Goal: Find specific page/section: Find specific page/section

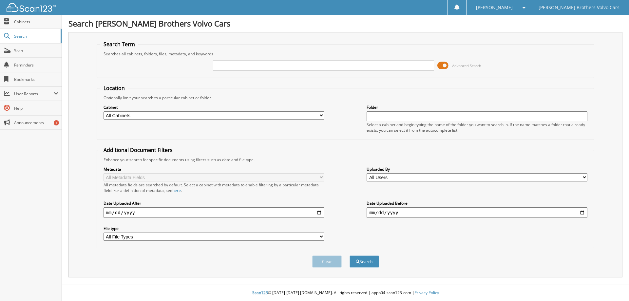
click at [447, 66] on span at bounding box center [442, 66] width 11 height 10
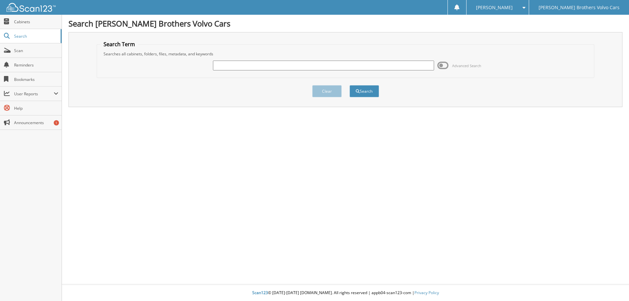
click at [246, 64] on input "text" at bounding box center [323, 66] width 221 height 10
type input "7"
click at [229, 66] on input "text" at bounding box center [323, 66] width 221 height 10
paste input "16039377"
type input "16039377"
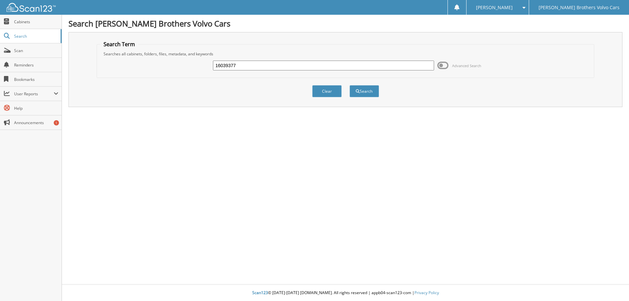
click at [350, 85] on button "Search" at bounding box center [364, 91] width 29 height 12
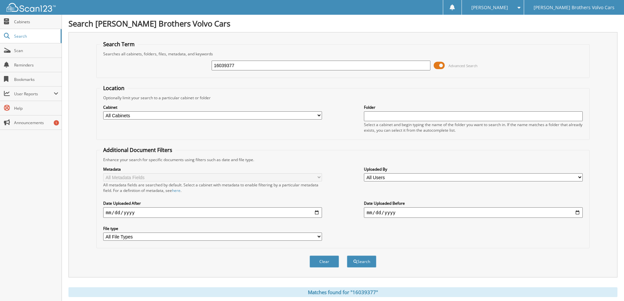
click at [441, 63] on span at bounding box center [439, 66] width 11 height 10
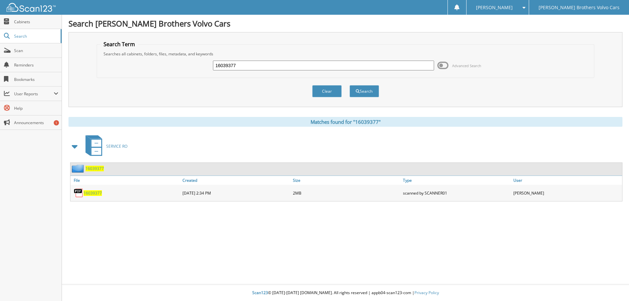
click at [87, 192] on span "16039377" at bounding box center [93, 193] width 18 height 6
click at [249, 66] on input "16039377" at bounding box center [323, 66] width 221 height 10
paste input "7049"
type input "16037049"
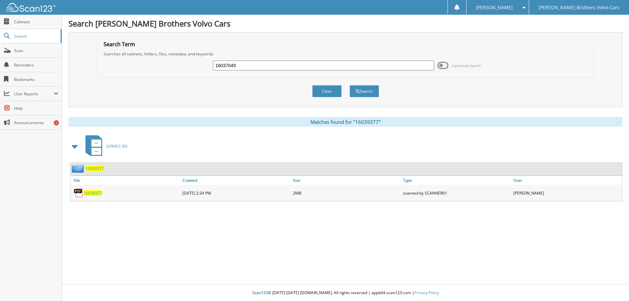
click at [350, 85] on button "Search" at bounding box center [364, 91] width 29 height 12
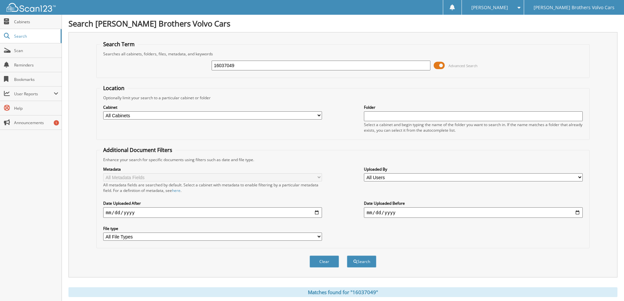
click at [442, 64] on span at bounding box center [439, 66] width 11 height 10
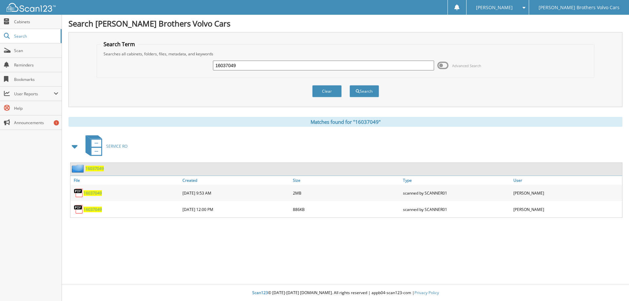
click at [93, 194] on span "16037049" at bounding box center [93, 193] width 18 height 6
click at [91, 209] on span "16037049" at bounding box center [93, 210] width 18 height 6
click at [267, 65] on input "16037049" at bounding box center [323, 66] width 221 height 10
paste input "6496"
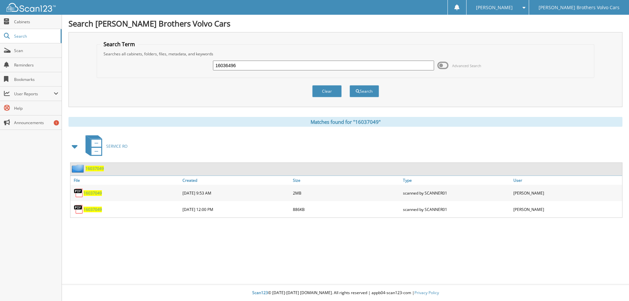
type input "16036496"
click at [350, 85] on button "Search" at bounding box center [364, 91] width 29 height 12
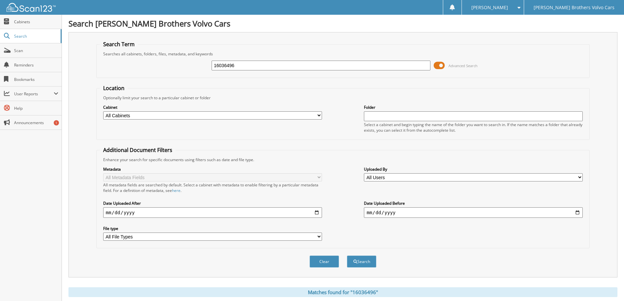
click at [437, 62] on span at bounding box center [439, 66] width 11 height 10
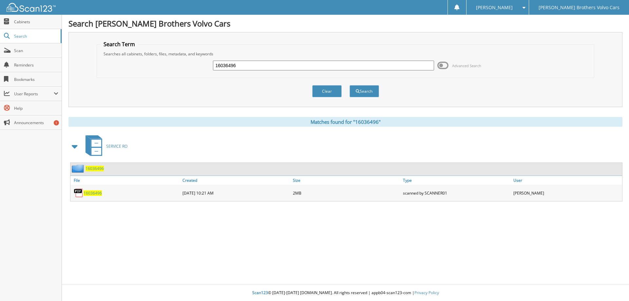
click at [90, 193] on span "16036496" at bounding box center [93, 193] width 18 height 6
click at [242, 64] on input "16036496" at bounding box center [323, 66] width 221 height 10
paste input "3739"
type input "16033739"
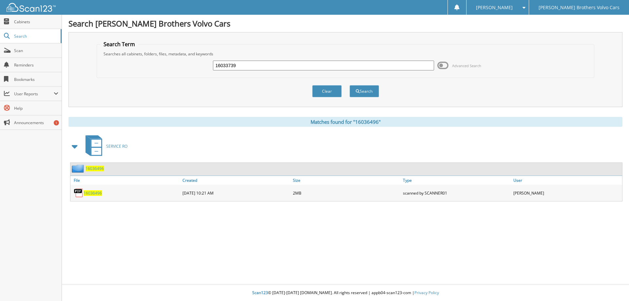
click at [350, 85] on button "Search" at bounding box center [364, 91] width 29 height 12
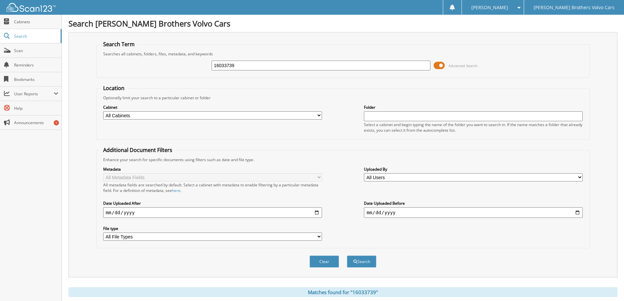
click at [442, 64] on span at bounding box center [439, 66] width 11 height 10
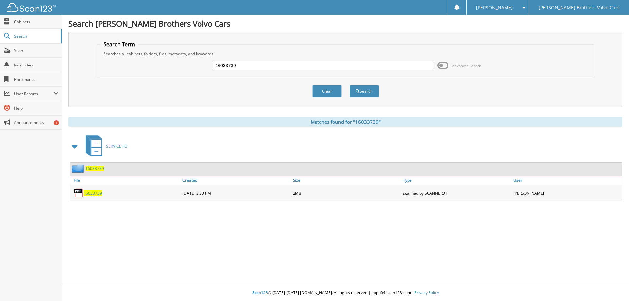
click at [86, 193] on span "16033739" at bounding box center [93, 193] width 18 height 6
click at [243, 68] on input "16033739" at bounding box center [323, 66] width 221 height 10
paste input "08"
type input "16033089"
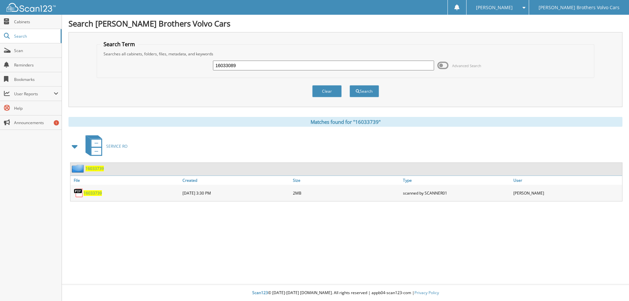
click at [350, 85] on button "Search" at bounding box center [364, 91] width 29 height 12
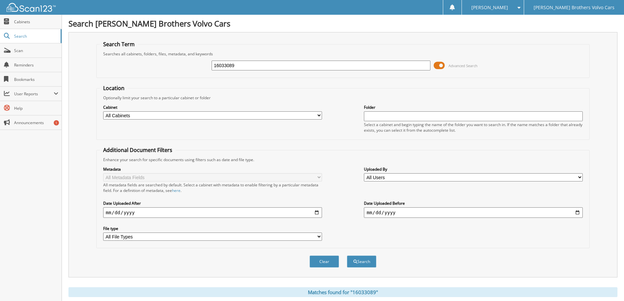
click at [443, 66] on span at bounding box center [439, 66] width 11 height 10
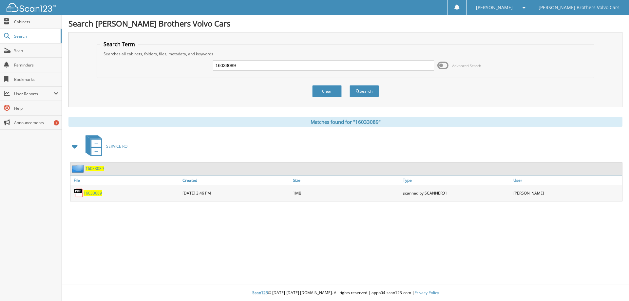
click at [96, 192] on span "16033089" at bounding box center [93, 193] width 18 height 6
click at [248, 65] on input "16033089" at bounding box center [323, 66] width 221 height 10
paste input "2198"
type input "16032198"
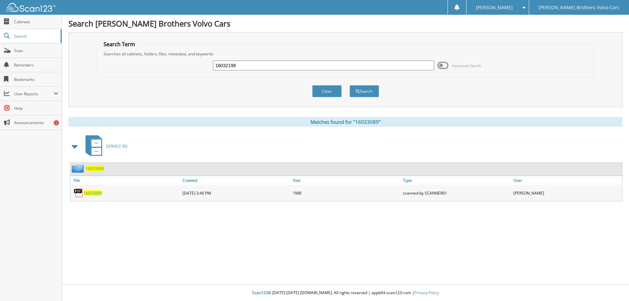
click at [350, 85] on button "Search" at bounding box center [364, 91] width 29 height 12
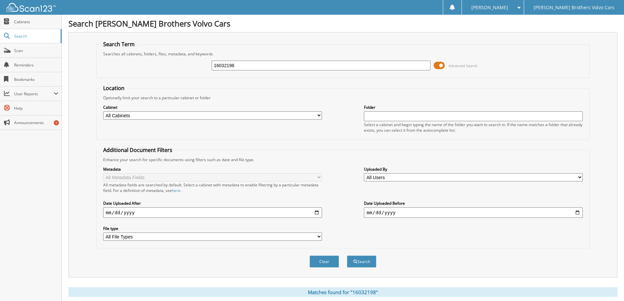
click at [439, 63] on span at bounding box center [439, 66] width 11 height 10
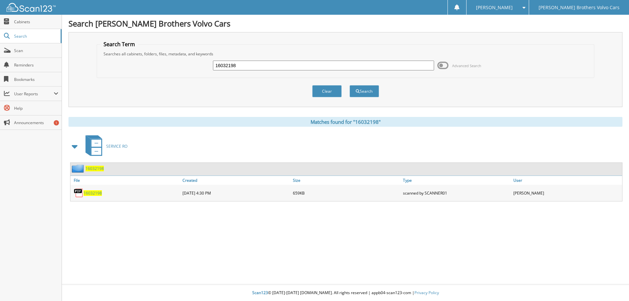
click at [95, 194] on span "16032198" at bounding box center [93, 193] width 18 height 6
